Goal: Task Accomplishment & Management: Manage account settings

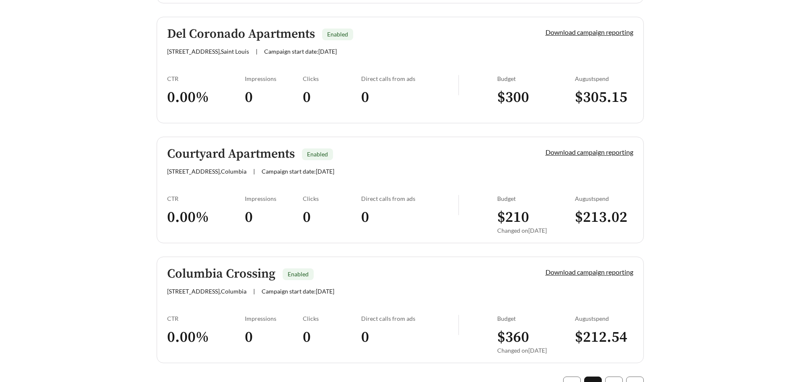
scroll to position [2308, 0]
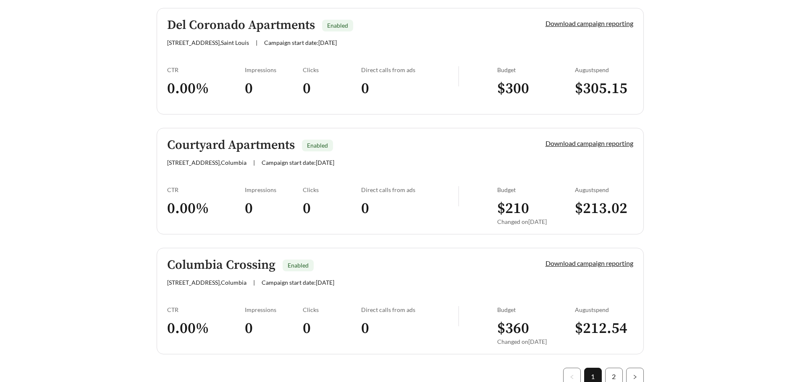
click at [266, 189] on div "Impressions" at bounding box center [274, 189] width 58 height 7
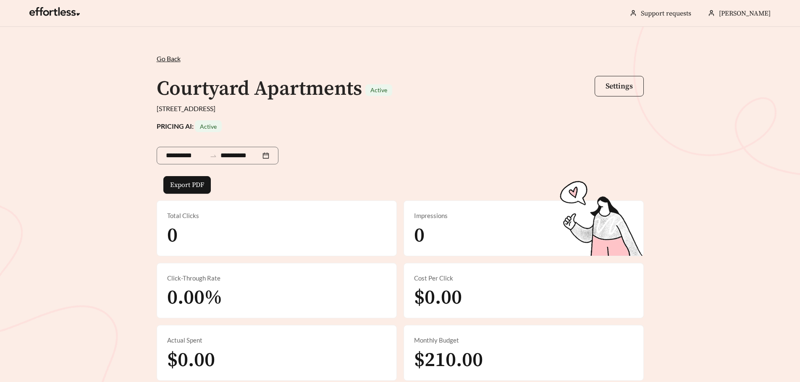
click at [612, 86] on span "Settings" at bounding box center [618, 86] width 27 height 10
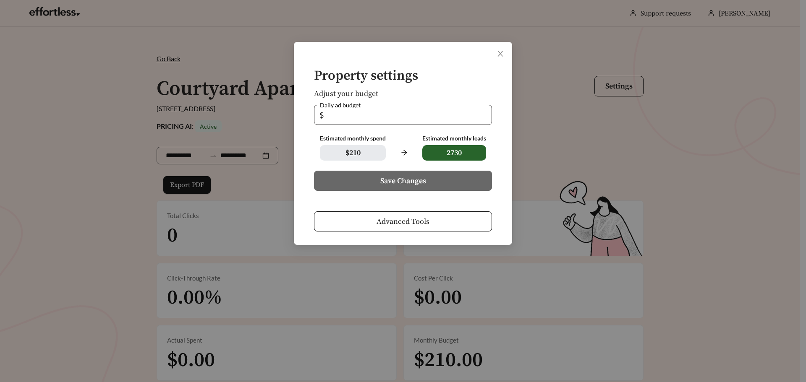
click at [382, 112] on input "*" at bounding box center [405, 114] width 161 height 19
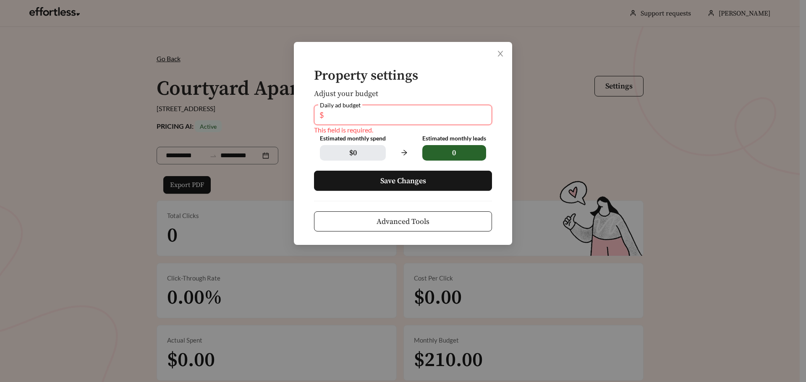
type input "*"
type input "**"
click at [400, 180] on span "Save Changes" at bounding box center [403, 180] width 46 height 11
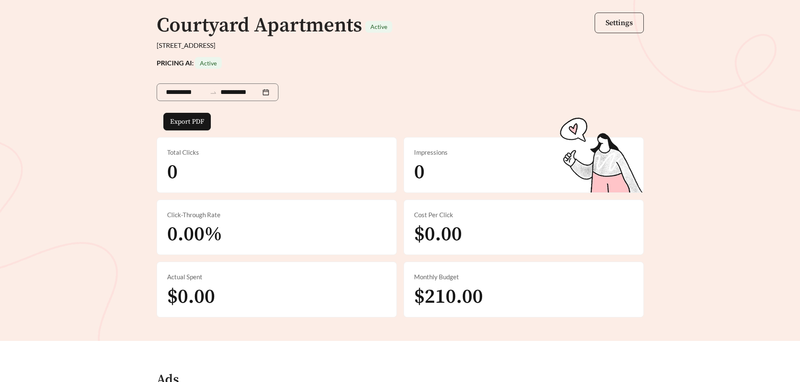
scroll to position [49, 0]
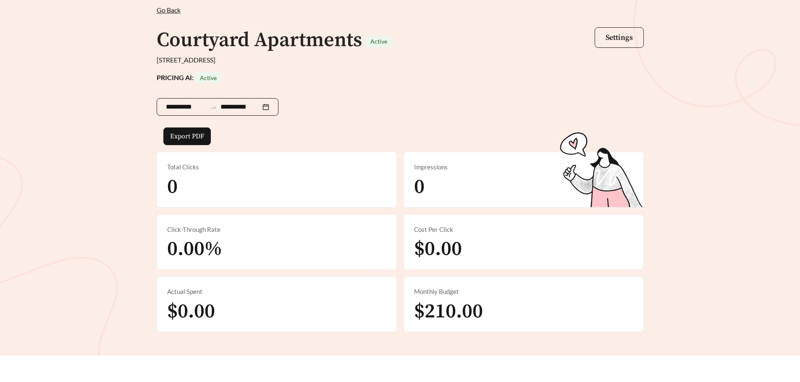
click at [217, 105] on icon "swap-right" at bounding box center [213, 108] width 8 height 8
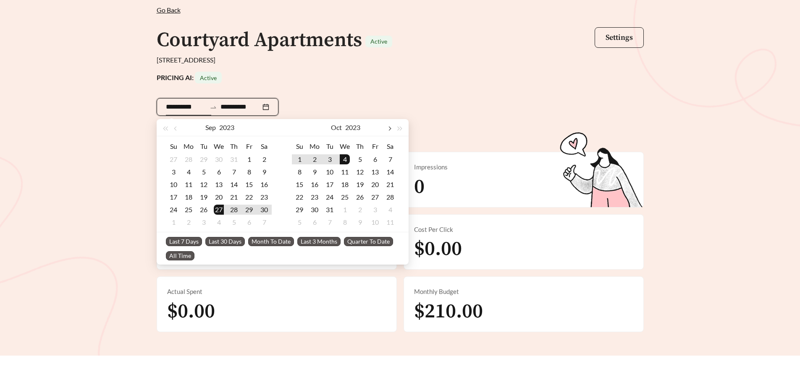
click at [389, 128] on span "button" at bounding box center [389, 129] width 4 height 4
click at [390, 128] on span "button" at bounding box center [389, 129] width 4 height 4
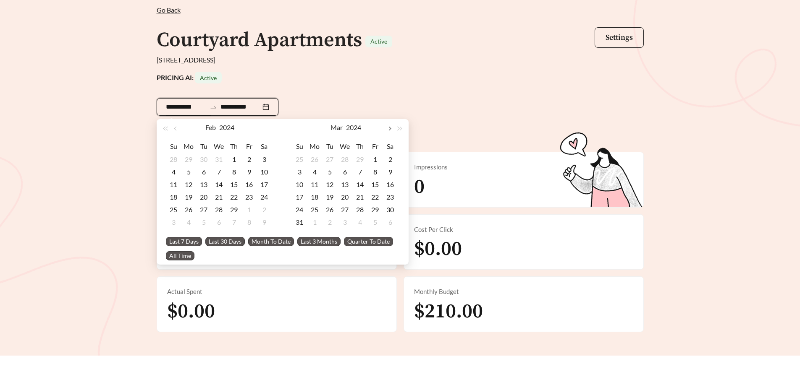
click at [390, 128] on span "button" at bounding box center [389, 129] width 4 height 4
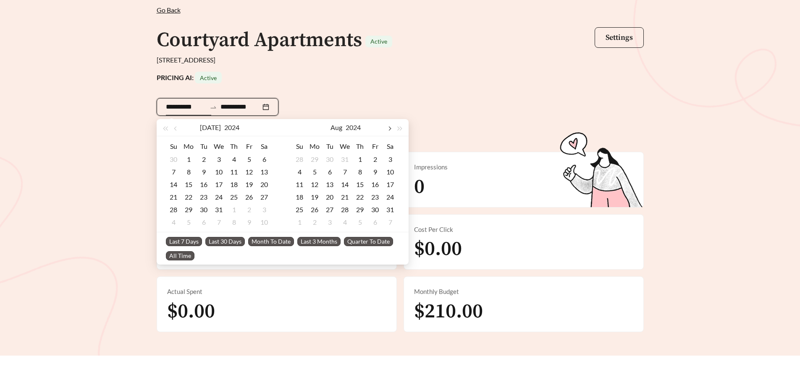
click at [390, 128] on span "button" at bounding box center [389, 129] width 4 height 4
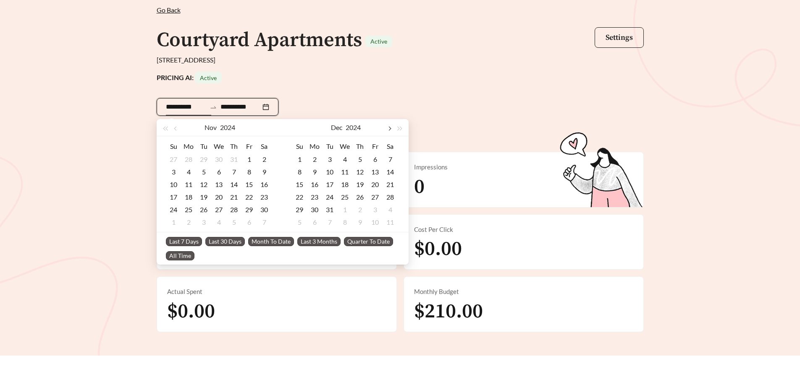
click at [390, 128] on span "button" at bounding box center [389, 129] width 4 height 4
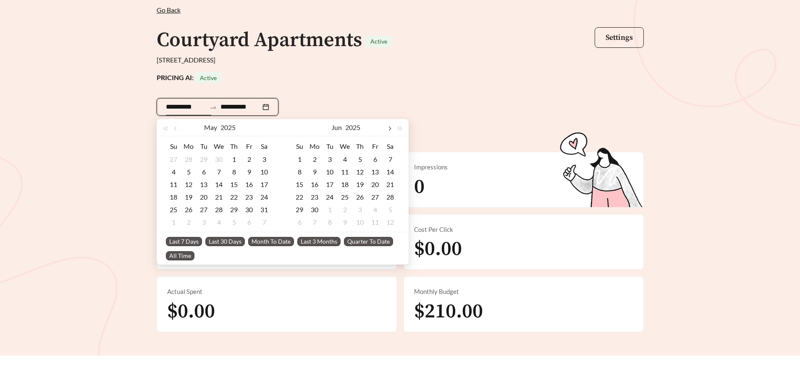
click at [390, 128] on span "button" at bounding box center [389, 129] width 4 height 4
type input "**********"
click at [318, 160] on div "1" at bounding box center [314, 159] width 10 height 10
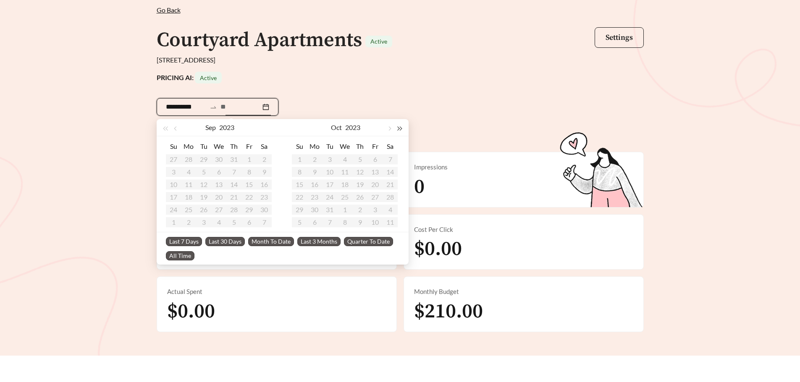
click at [399, 130] on span "button" at bounding box center [399, 129] width 4 height 4
type input "**********"
click at [207, 196] on div "23" at bounding box center [204, 197] width 10 height 10
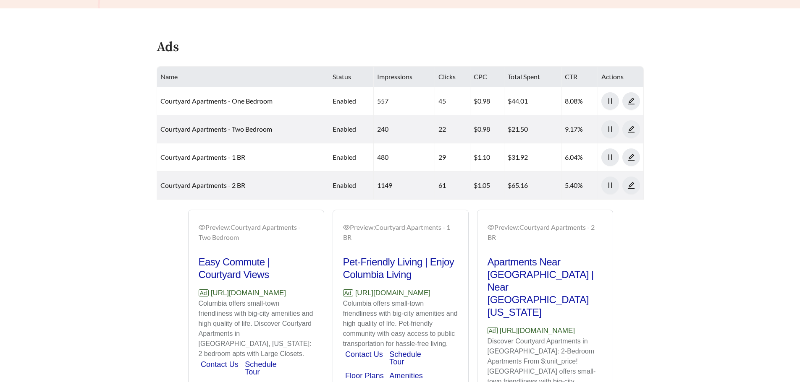
scroll to position [420, 0]
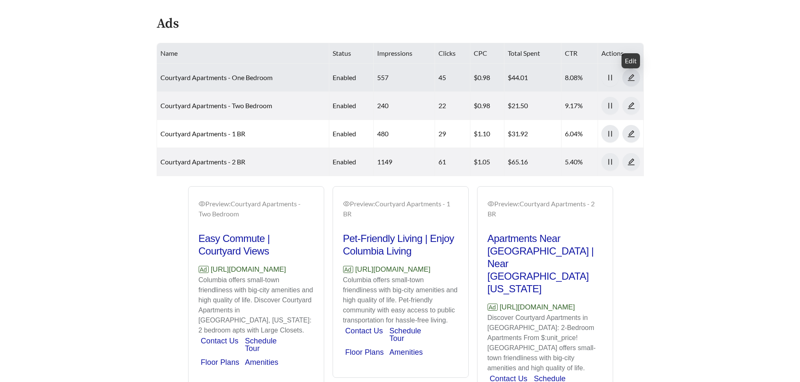
click at [631, 76] on icon "edit" at bounding box center [630, 77] width 7 height 7
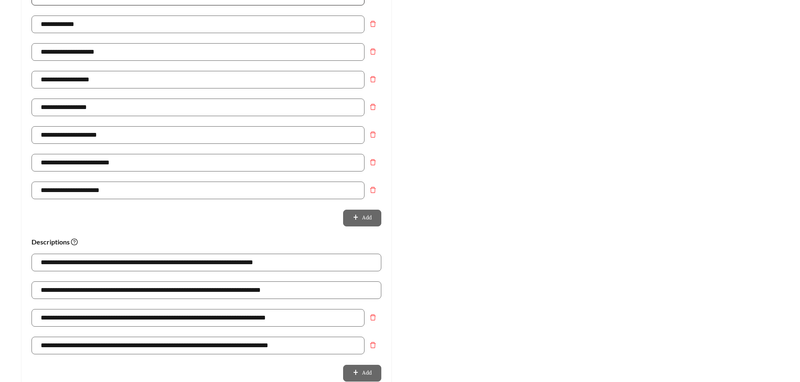
scroll to position [378, 0]
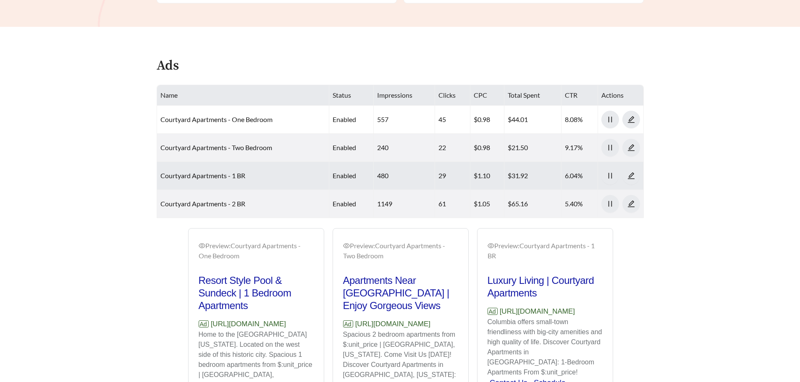
scroll to position [420, 0]
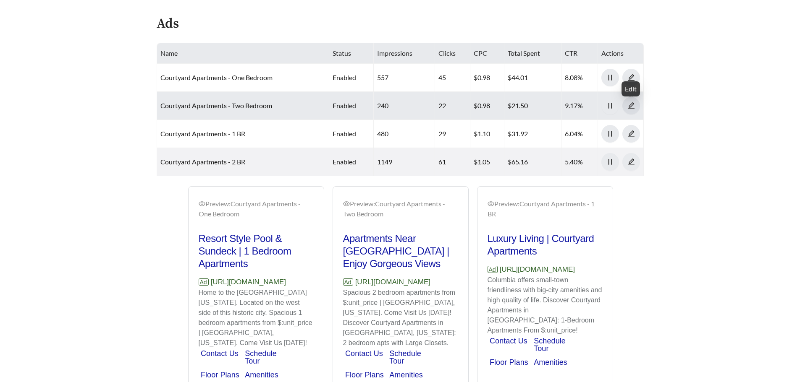
click at [632, 107] on icon "edit" at bounding box center [631, 106] width 8 height 8
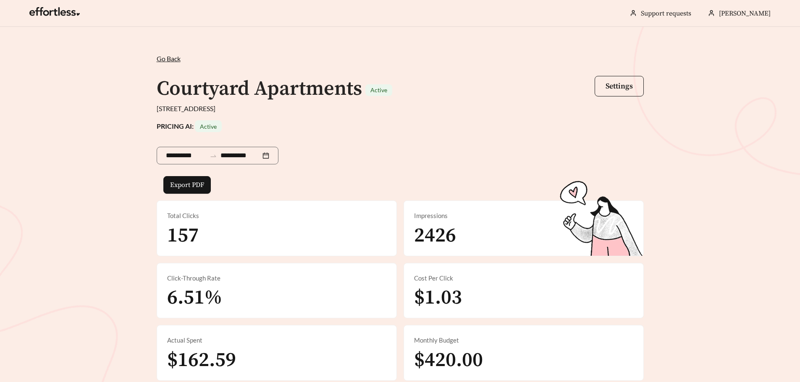
scroll to position [420, 0]
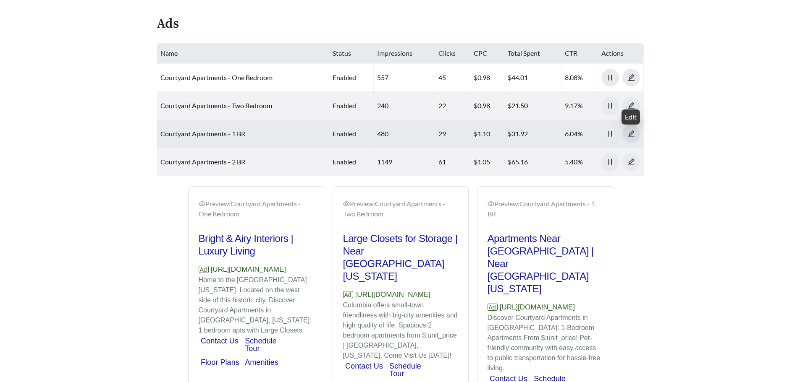
click at [632, 133] on icon "edit" at bounding box center [631, 134] width 8 height 8
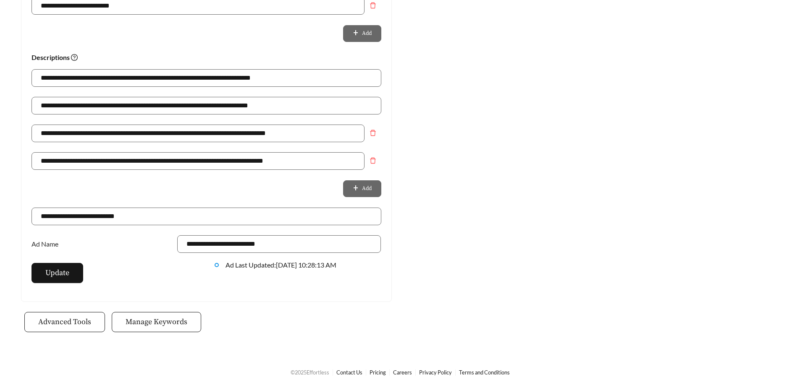
scroll to position [568, 0]
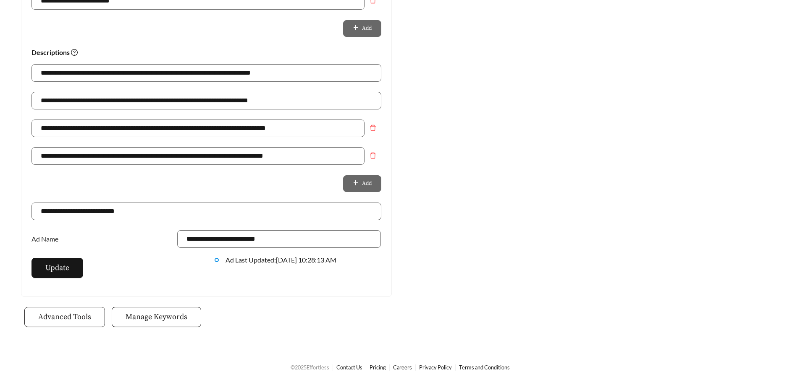
click at [42, 315] on span "Advanced Tools" at bounding box center [64, 316] width 53 height 11
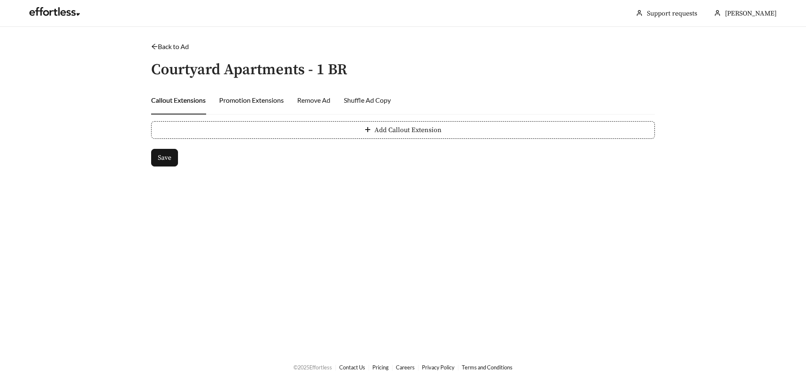
click at [245, 97] on div "Promotion Extensions" at bounding box center [251, 100] width 65 height 10
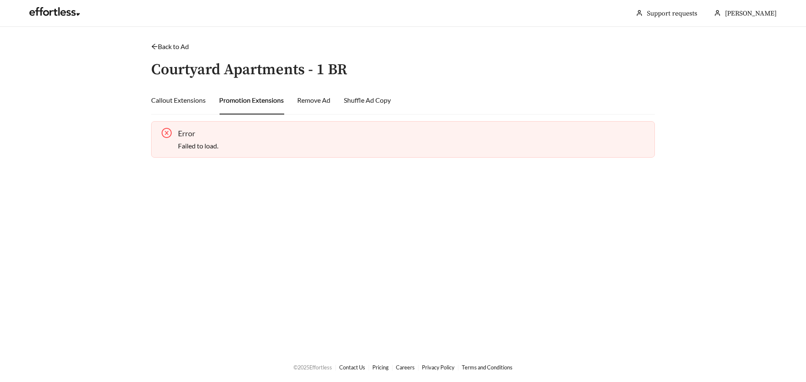
click at [165, 47] on link "Back to Ad" at bounding box center [170, 46] width 38 height 8
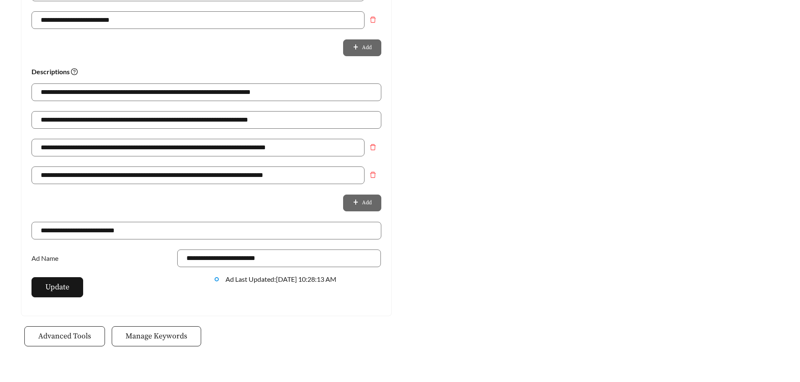
scroll to position [568, 0]
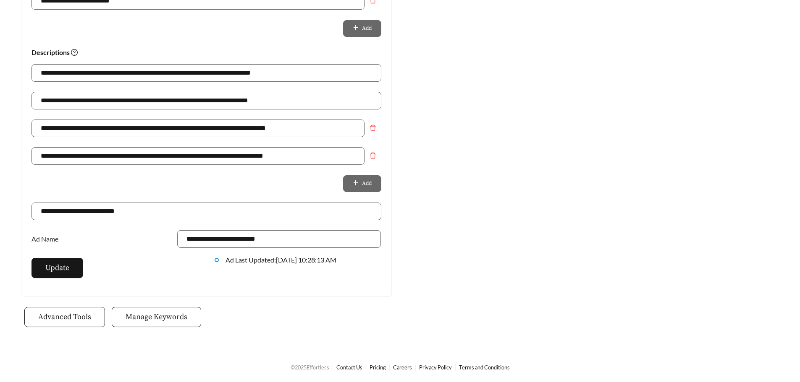
click at [187, 324] on button "Manage Keywords" at bounding box center [156, 317] width 89 height 20
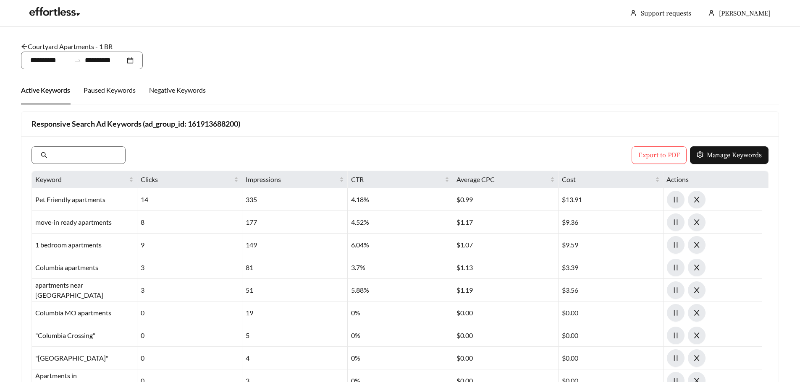
click at [68, 47] on link "Courtyard Apartments - 1 BR" at bounding box center [67, 46] width 92 height 8
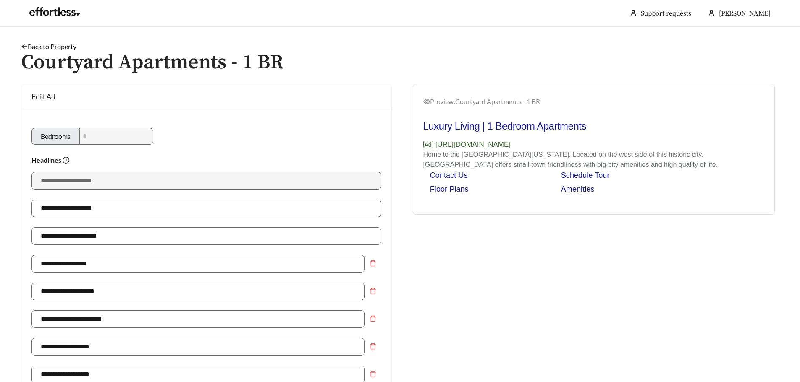
click at [43, 50] on link "Back to Property" at bounding box center [48, 46] width 55 height 8
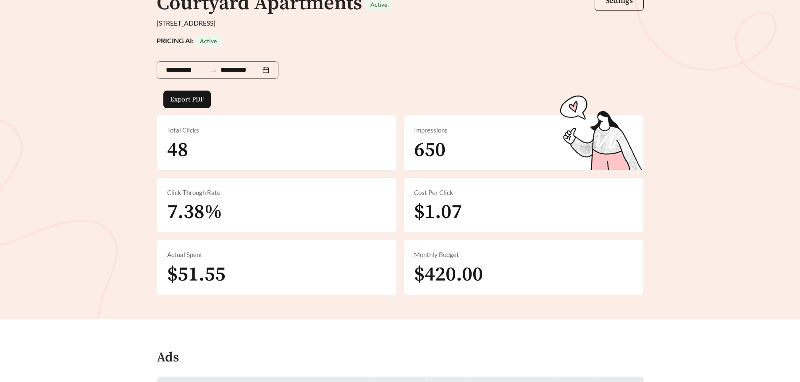
scroll to position [84, 0]
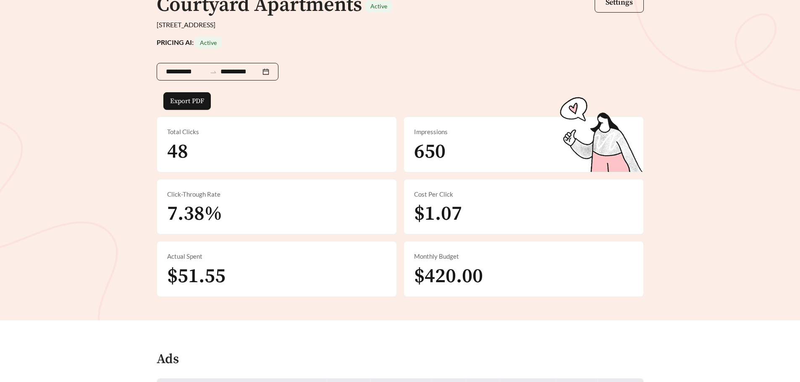
click at [230, 71] on input "**********" at bounding box center [240, 72] width 40 height 10
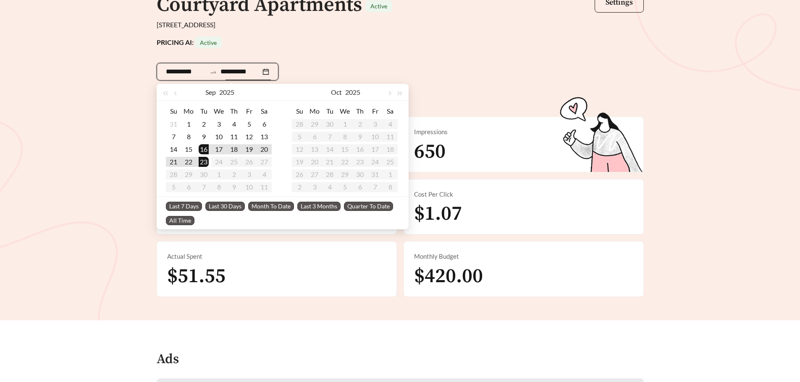
type input "**********"
click at [279, 205] on span "Month To Date" at bounding box center [271, 206] width 46 height 9
type input "**********"
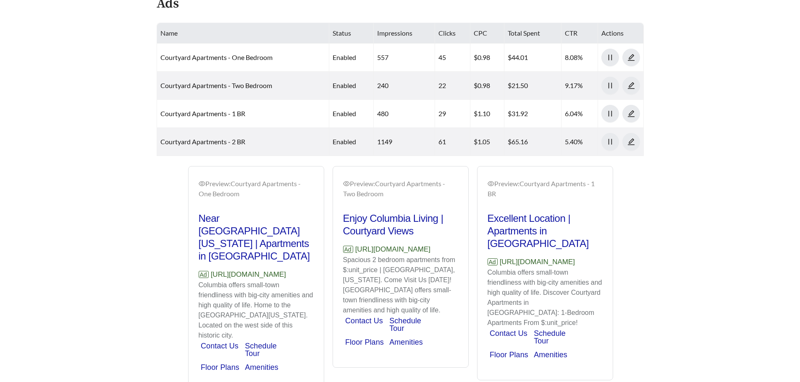
scroll to position [446, 0]
